Goal: Task Accomplishment & Management: Use online tool/utility

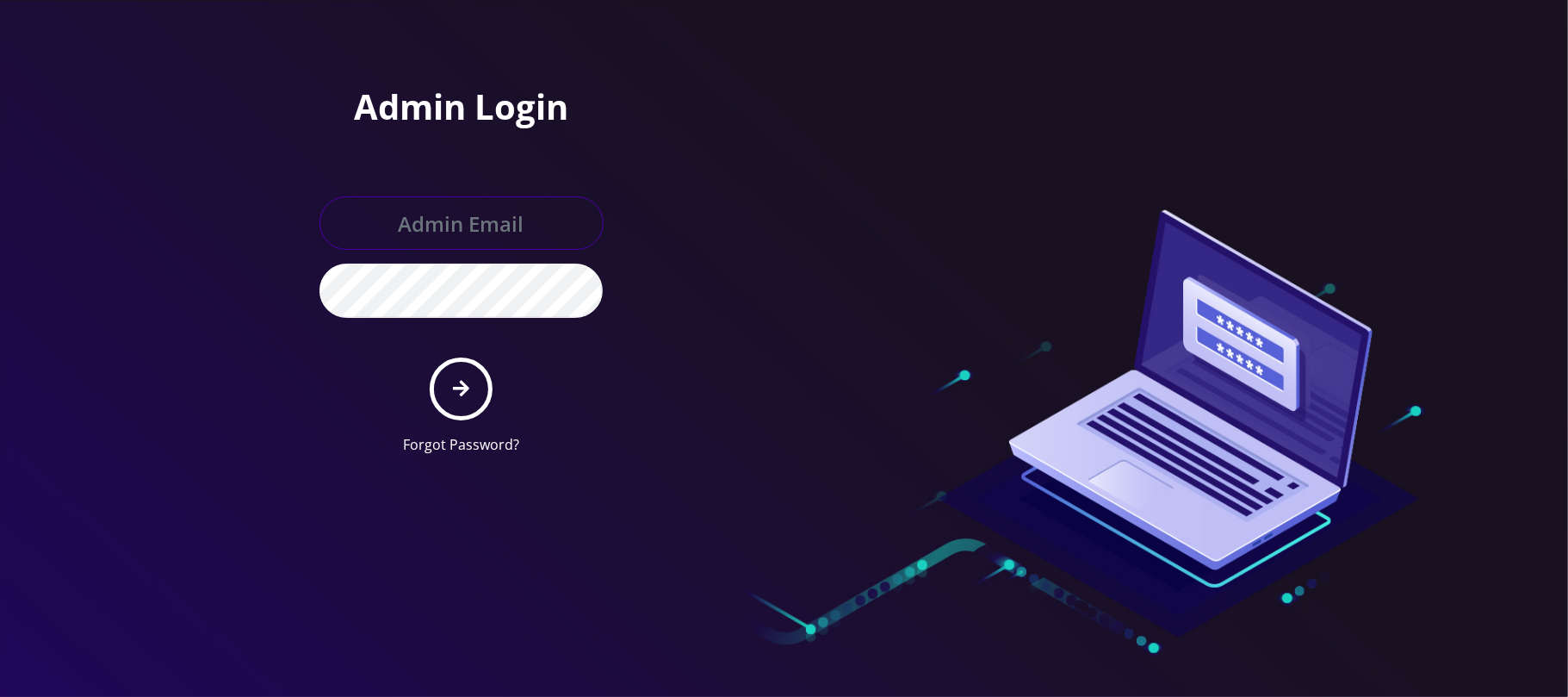
type input "jay@teltik.com"
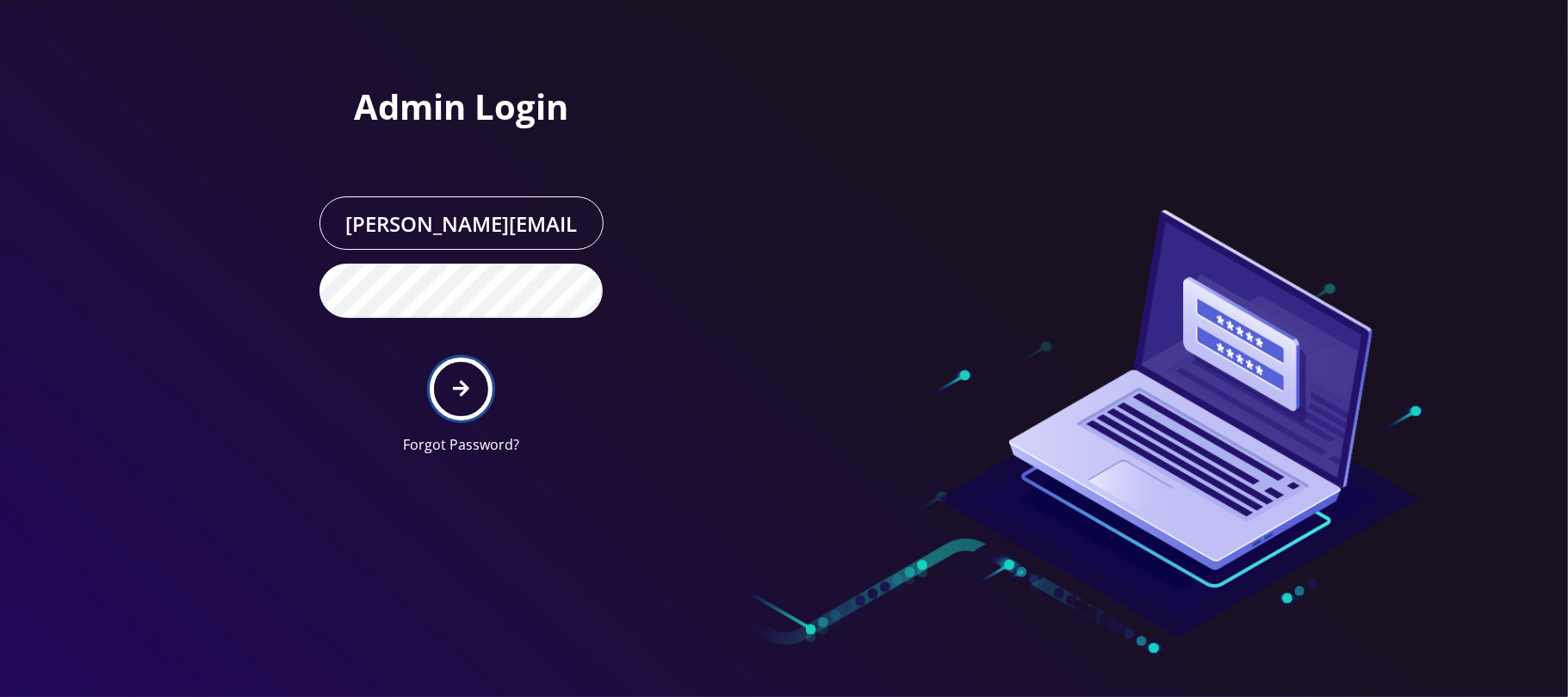
click at [451, 393] on button "submit" at bounding box center [461, 388] width 62 height 62
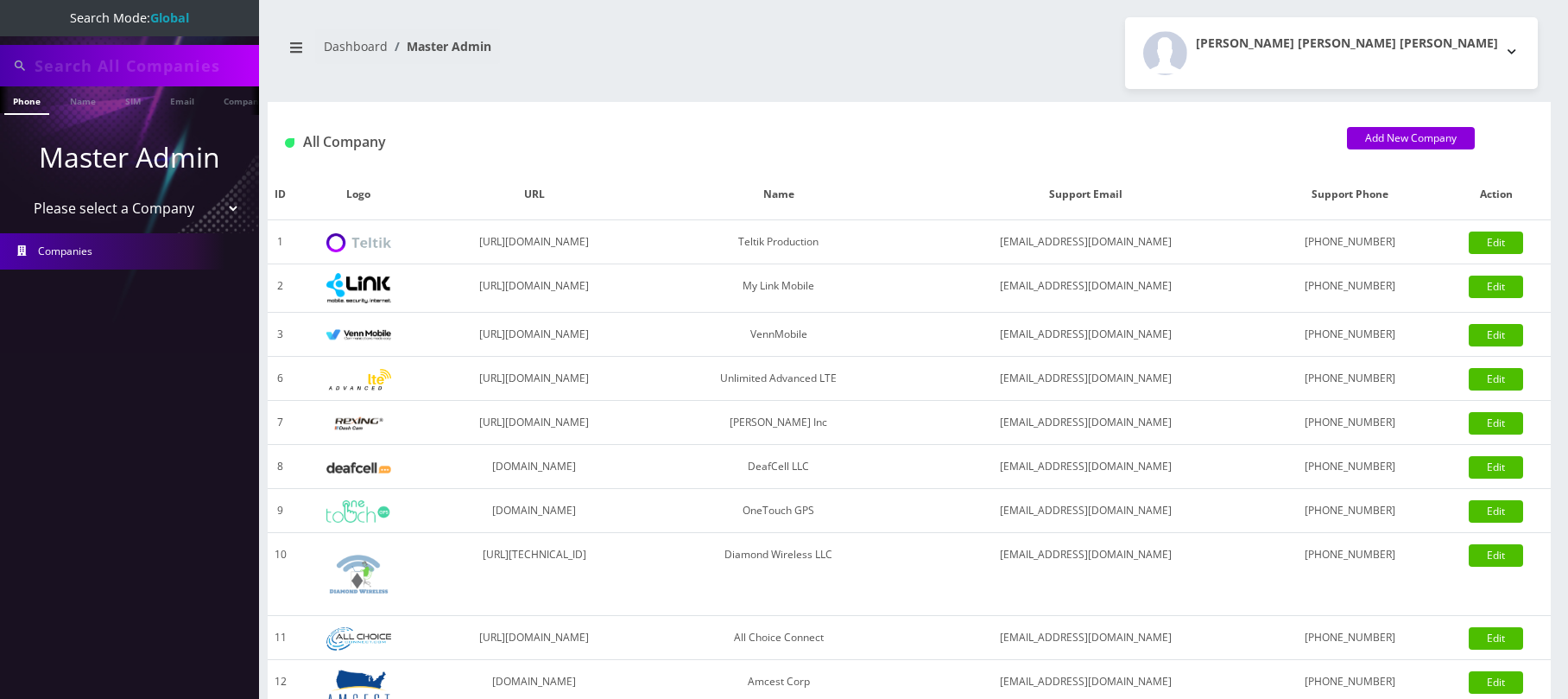
type input "nirvan"
click at [84, 205] on select "Please select a Company Teltik Production My Link Mobile VennMobile Unlimited A…" at bounding box center [130, 208] width 220 height 33
select select "13"
click at [20, 192] on select "Please select a Company Teltik Production My Link Mobile VennMobile Unlimited A…" at bounding box center [130, 208] width 220 height 33
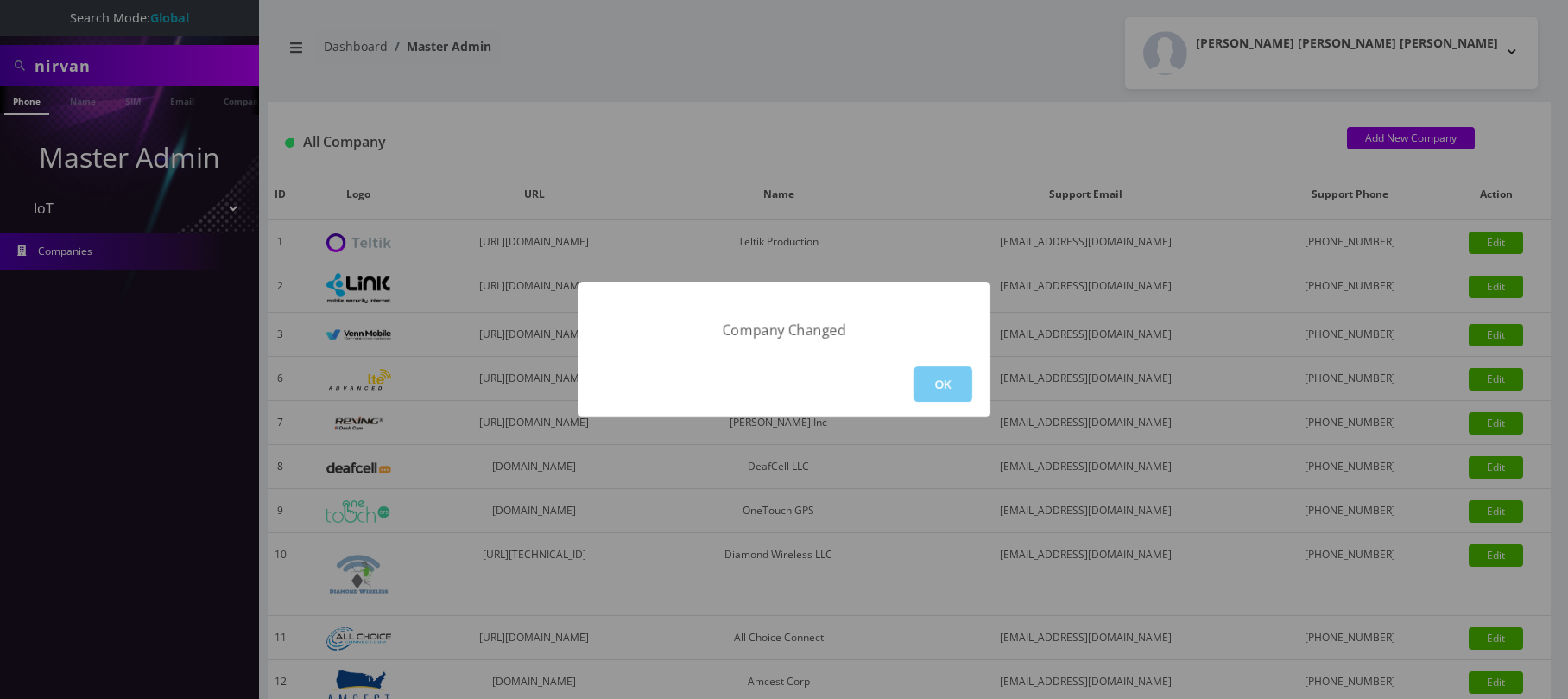
click at [950, 398] on button "OK" at bounding box center [943, 383] width 59 height 35
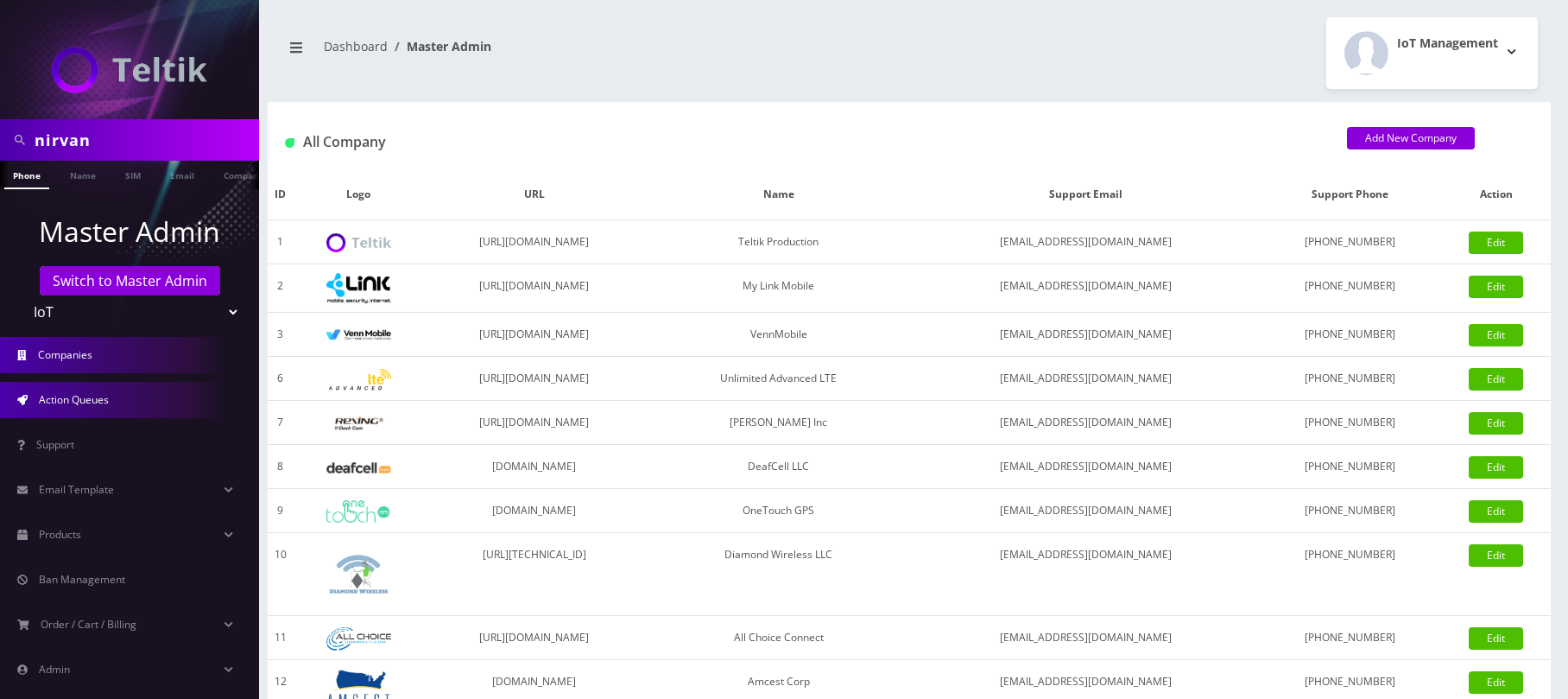
click at [95, 404] on span "Action Queues" at bounding box center [74, 399] width 70 height 15
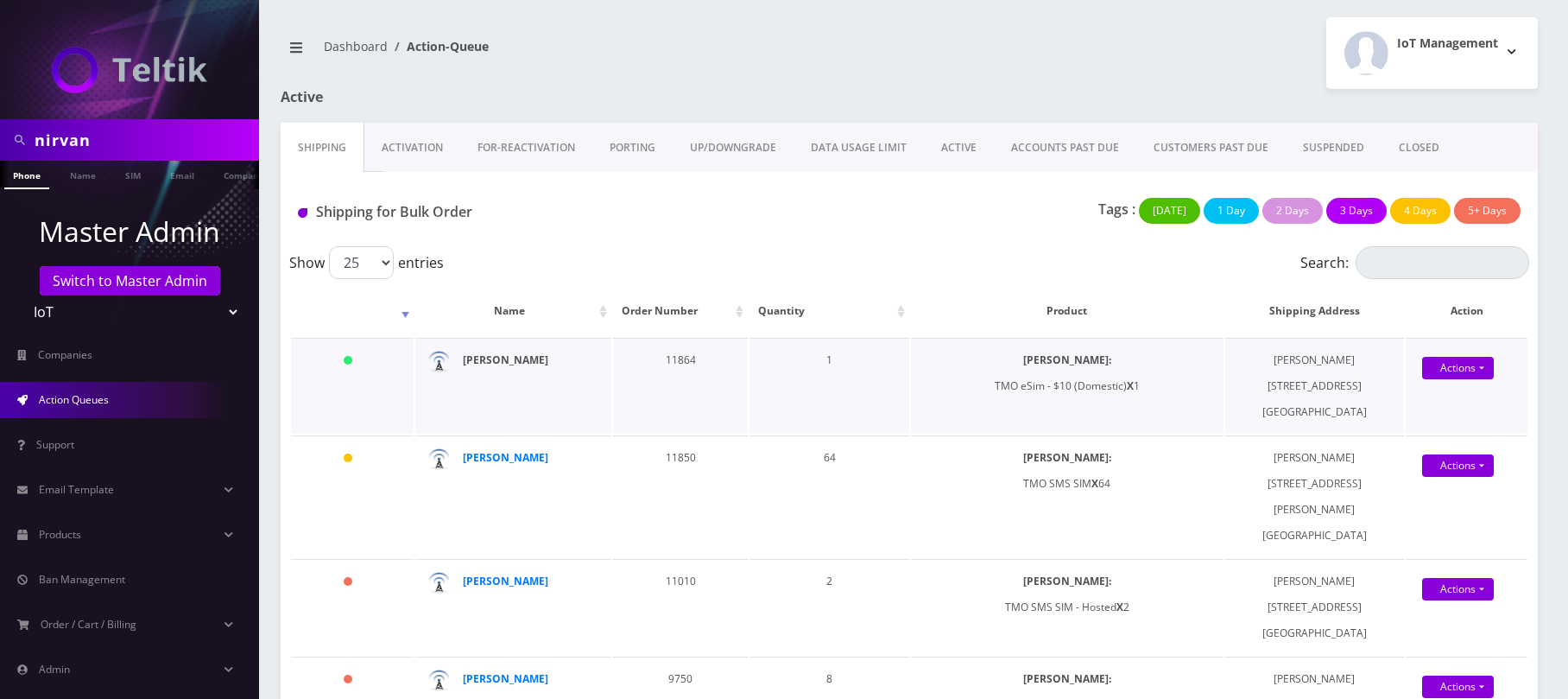
click at [516, 365] on strong "[PERSON_NAME]" at bounding box center [505, 359] width 85 height 15
